Goal: Go to known website: Access a specific website the user already knows

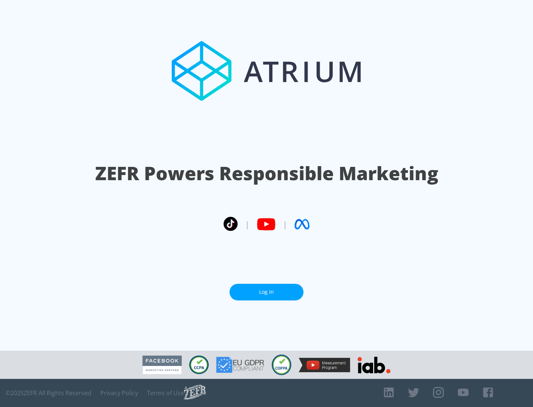
click at [266, 292] on link "Log In" at bounding box center [266, 292] width 74 height 17
